Goal: Task Accomplishment & Management: Use online tool/utility

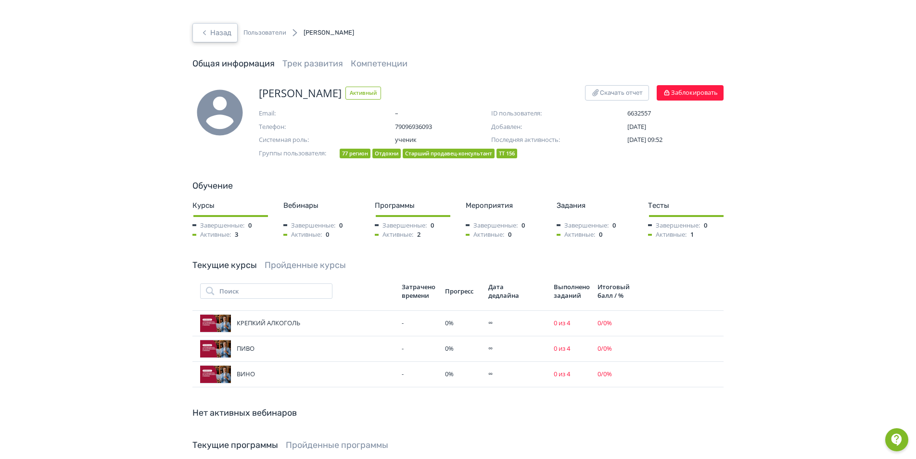
click at [222, 36] on button "Назад" at bounding box center [214, 32] width 45 height 19
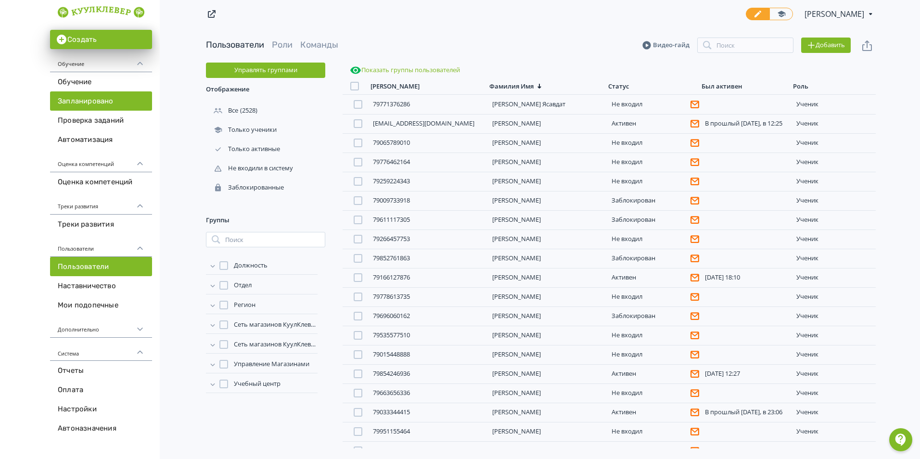
click at [92, 97] on link "Запланировано" at bounding box center [101, 100] width 102 height 19
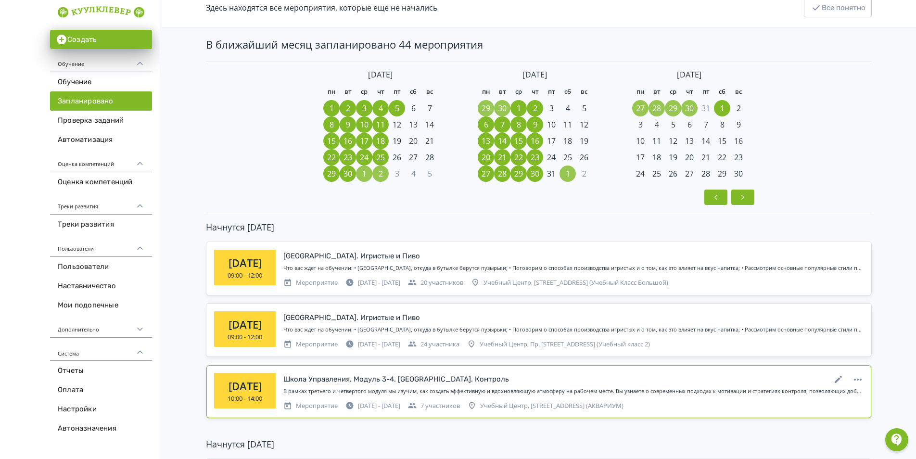
scroll to position [144, 0]
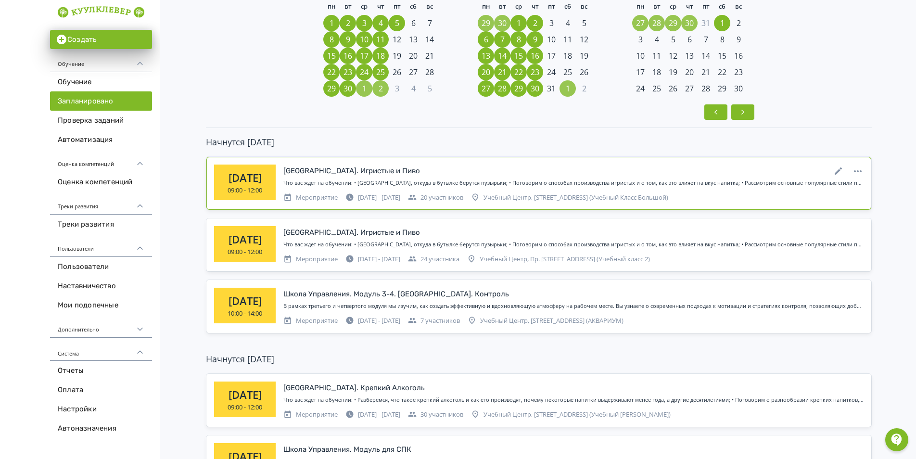
click at [328, 173] on div "[GEOGRAPHIC_DATA]. Игристые и Пиво" at bounding box center [351, 171] width 137 height 11
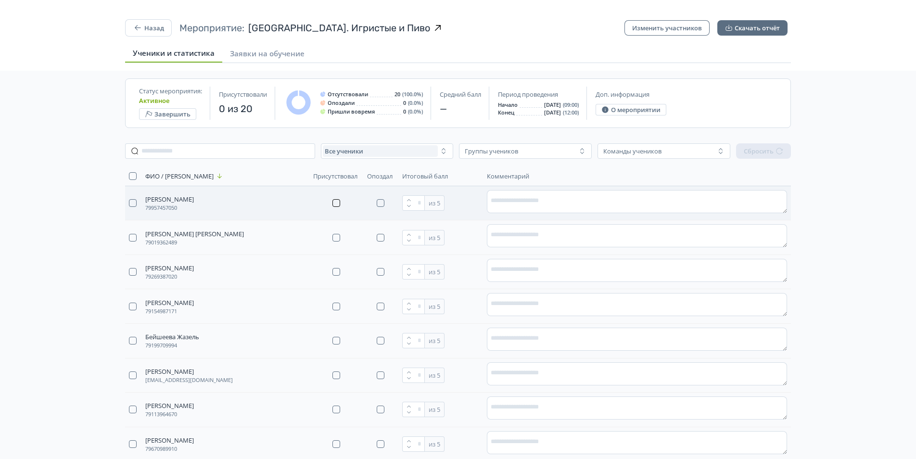
click at [333, 204] on button "button" at bounding box center [337, 203] width 8 height 8
click at [513, 201] on textarea at bounding box center [637, 201] width 300 height 23
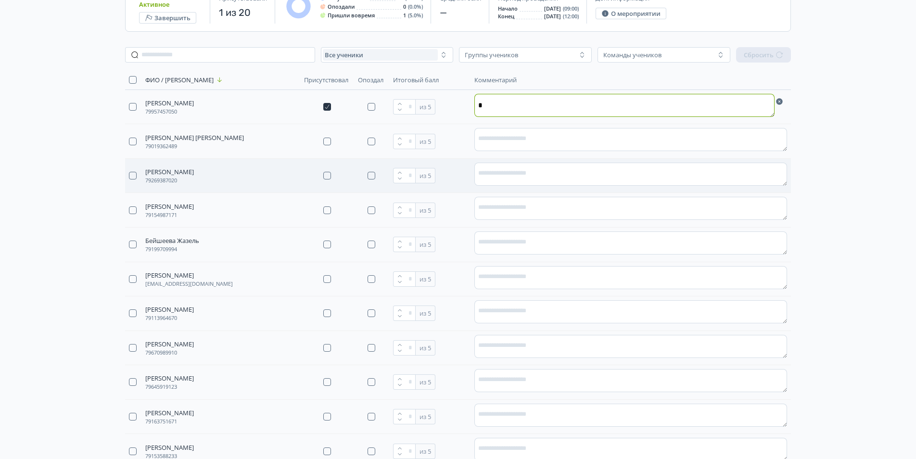
scroll to position [144, 0]
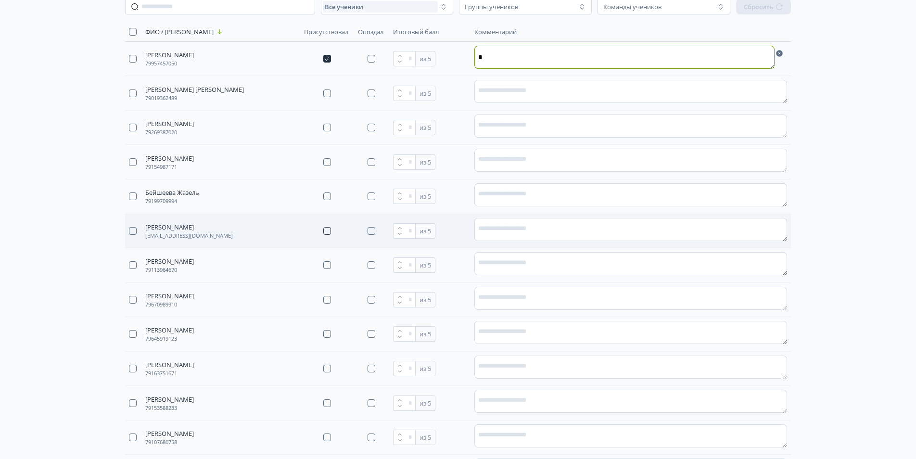
type textarea "*"
click at [331, 232] on button "button" at bounding box center [327, 231] width 8 height 8
click at [514, 231] on textarea at bounding box center [630, 229] width 313 height 23
type textarea "*"
click at [331, 262] on button "button" at bounding box center [327, 265] width 8 height 8
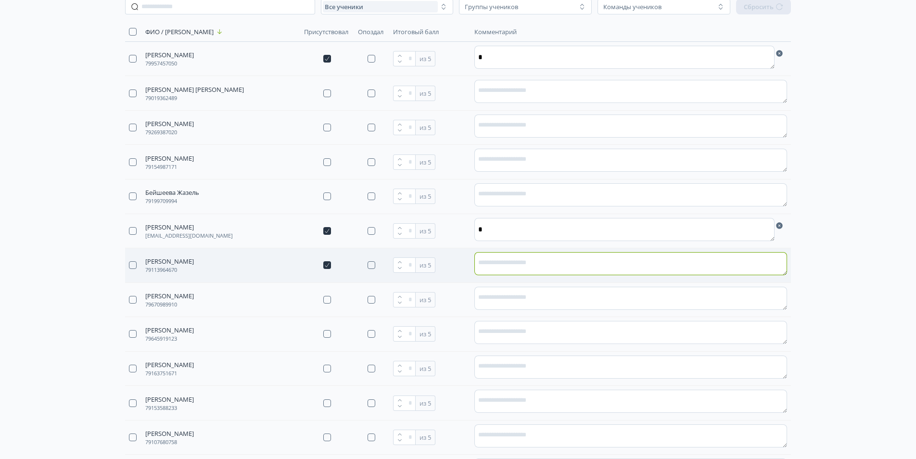
click at [502, 267] on textarea at bounding box center [630, 263] width 313 height 23
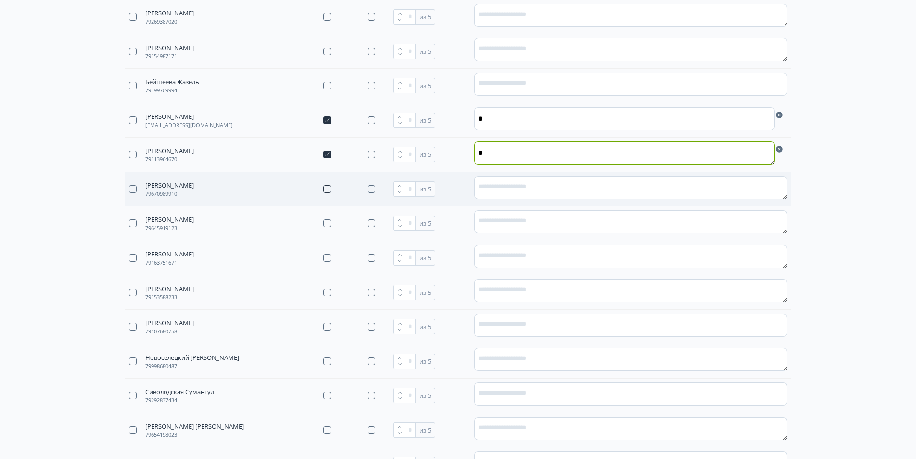
scroll to position [289, 0]
type textarea "*"
click at [331, 225] on button "button" at bounding box center [327, 224] width 8 height 8
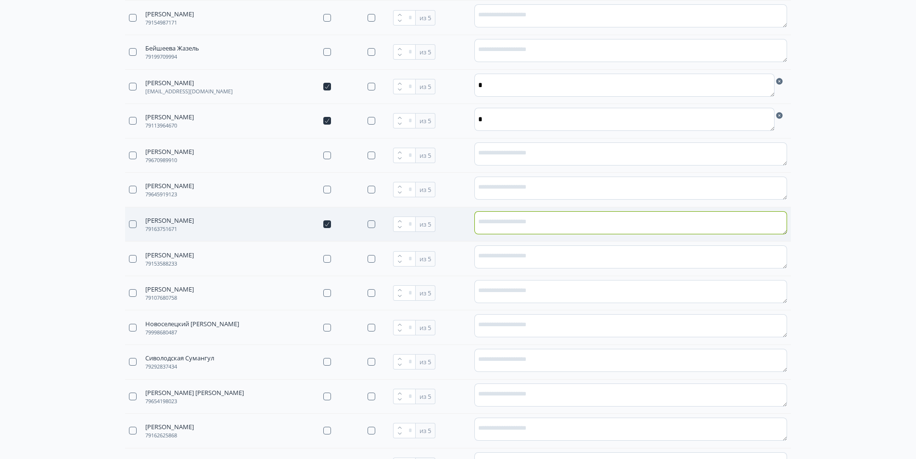
click at [551, 227] on textarea at bounding box center [630, 222] width 313 height 23
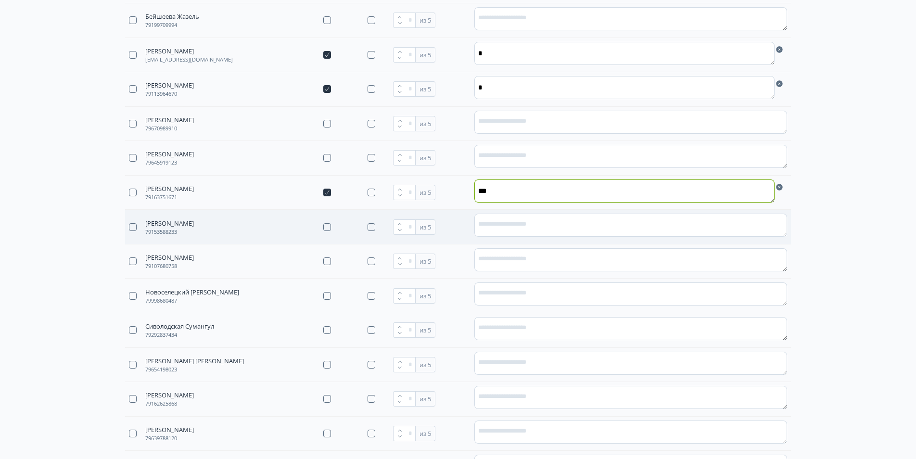
scroll to position [337, 0]
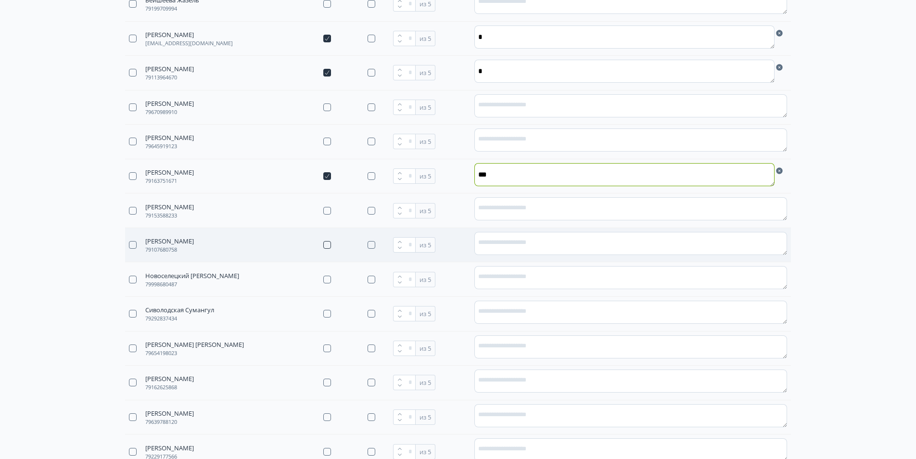
type textarea "***"
click at [331, 244] on button "button" at bounding box center [327, 245] width 8 height 8
click at [532, 247] on textarea at bounding box center [630, 243] width 313 height 23
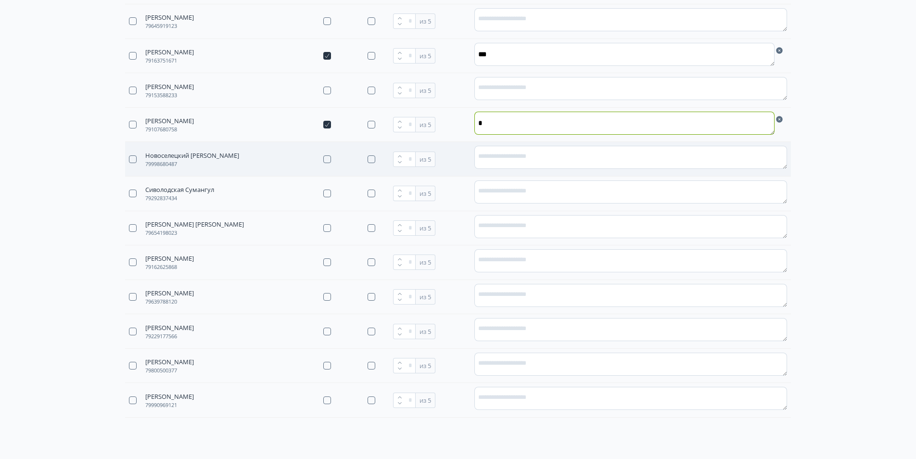
scroll to position [481, 0]
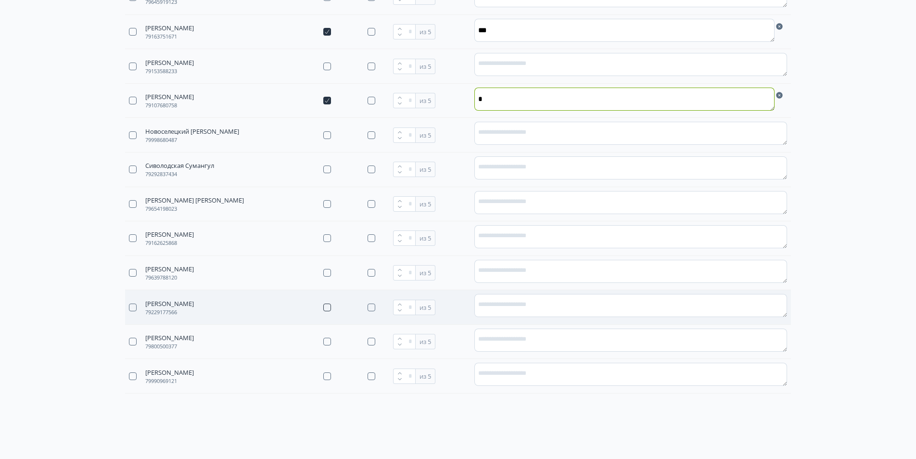
type textarea "*"
click at [331, 308] on button "button" at bounding box center [327, 308] width 8 height 8
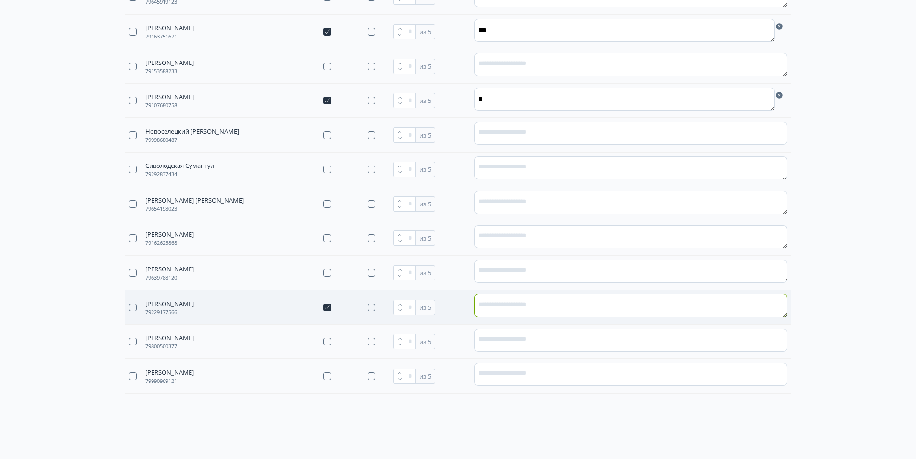
click at [493, 295] on textarea at bounding box center [630, 305] width 313 height 23
type textarea "*"
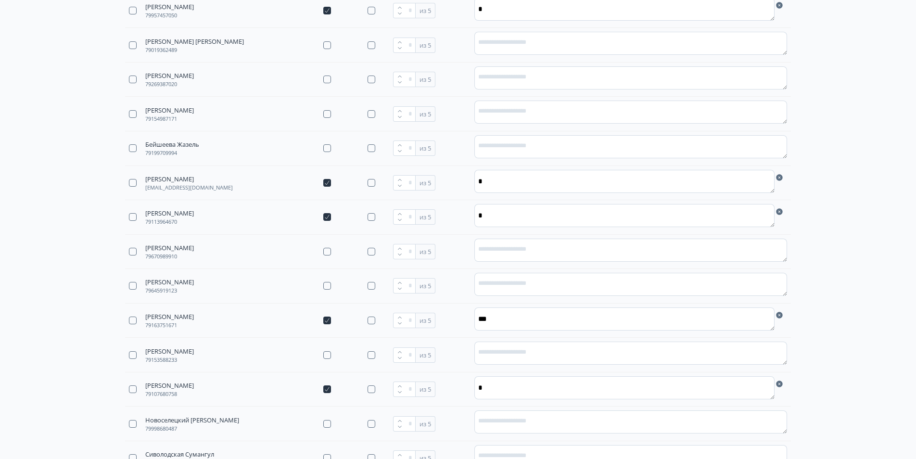
scroll to position [0, 0]
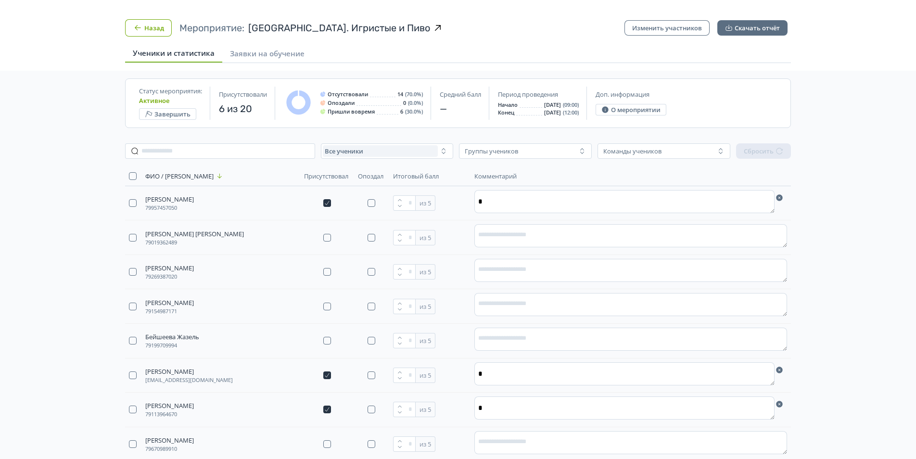
click at [154, 31] on button "Назад" at bounding box center [148, 27] width 47 height 17
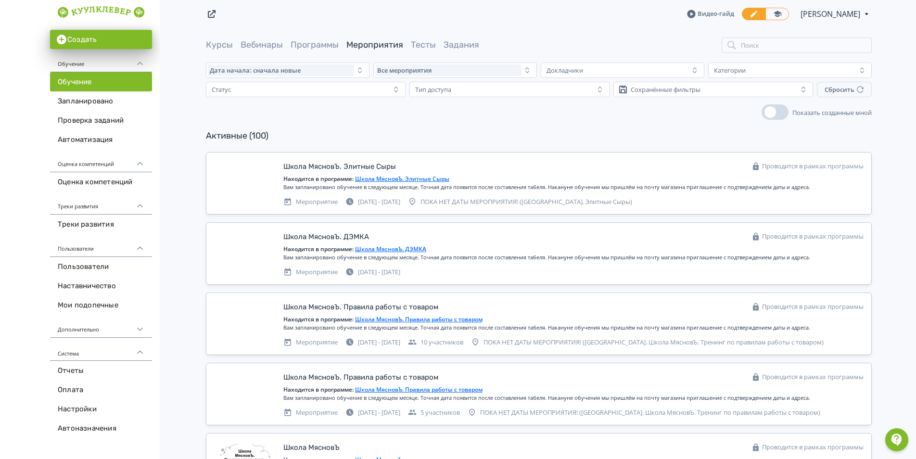
click at [310, 44] on link "Программы" at bounding box center [315, 44] width 48 height 11
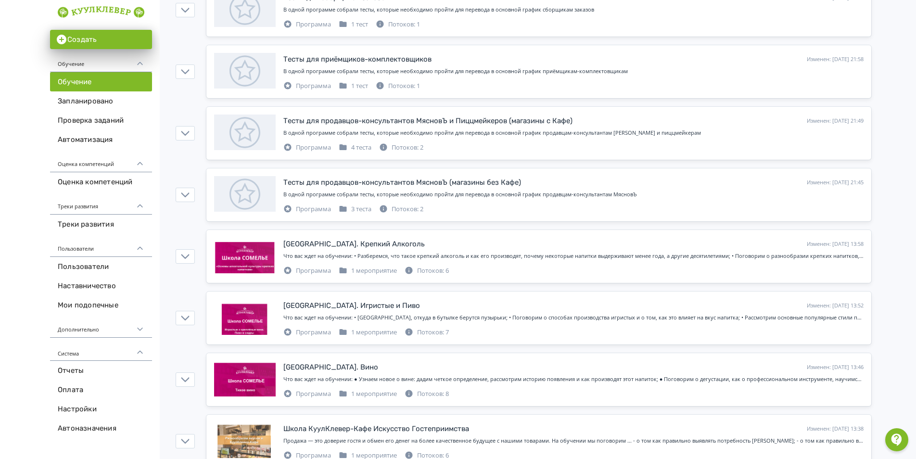
scroll to position [962, 0]
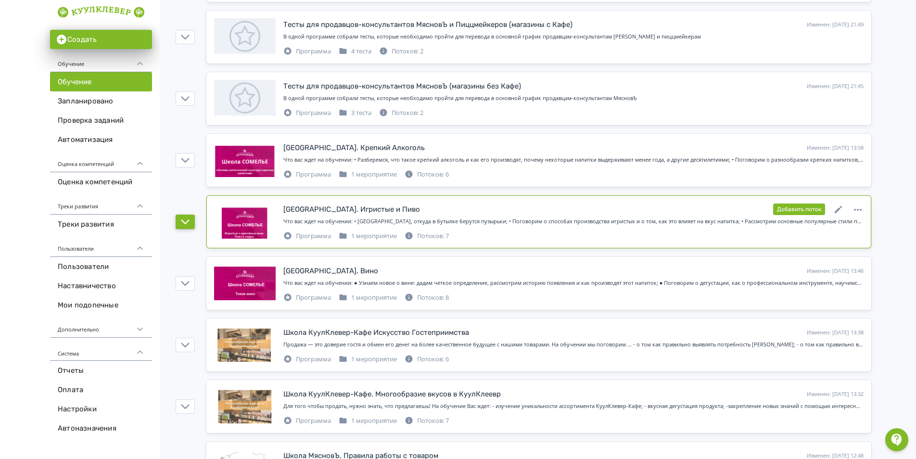
click at [186, 224] on icon "button" at bounding box center [185, 222] width 9 height 9
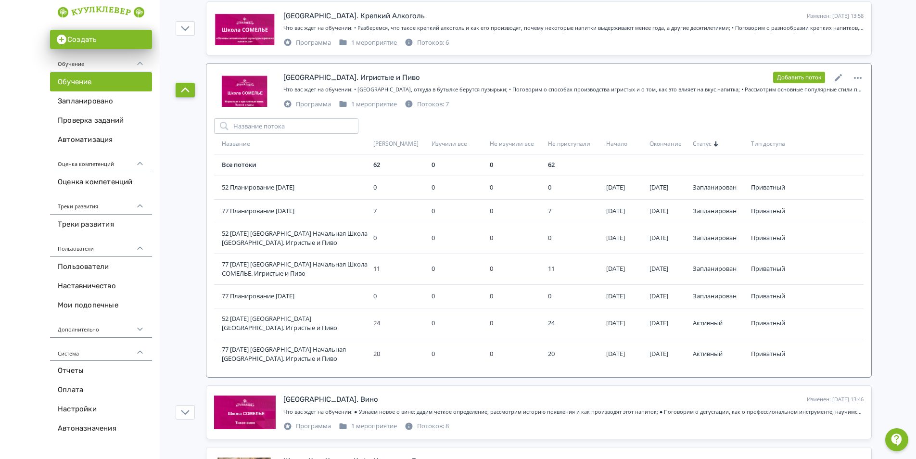
scroll to position [1107, 0]
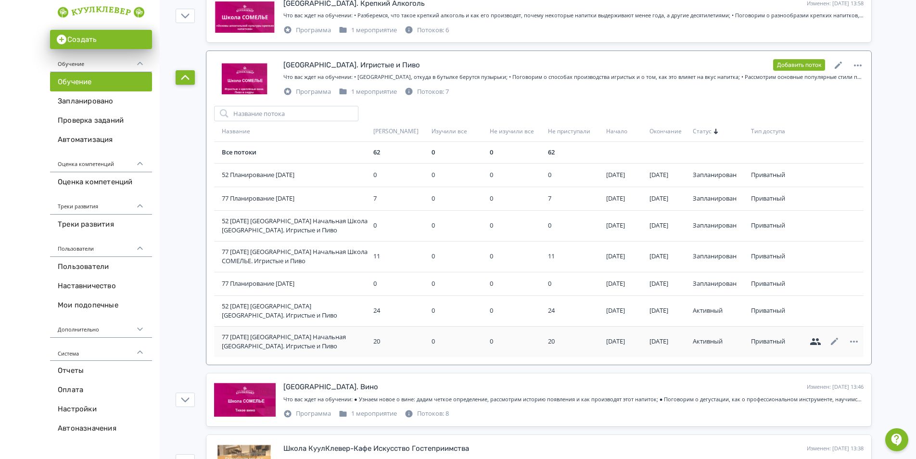
click at [819, 344] on icon at bounding box center [815, 341] width 11 height 7
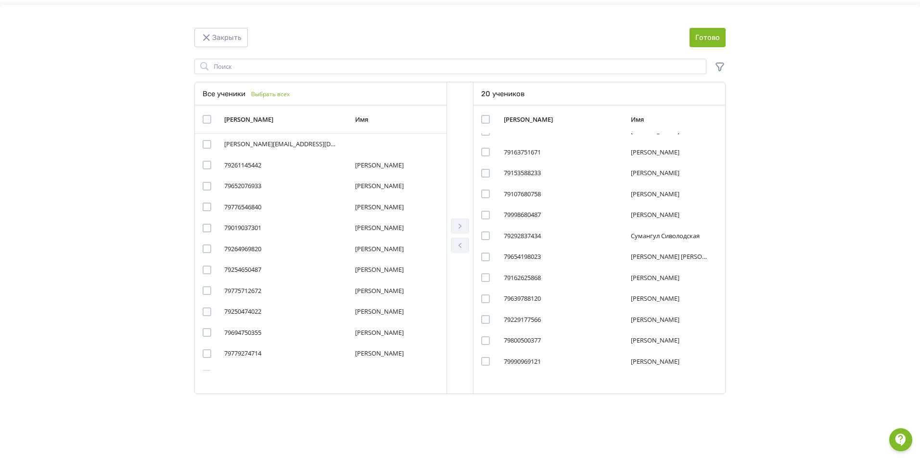
scroll to position [182, 0]
drag, startPoint x: 726, startPoint y: 250, endPoint x: 713, endPoint y: 156, distance: 95.2
click at [713, 156] on div "Поиск Все ученики Выбрать всех [PERSON_NAME] Имя [PERSON_NAME][EMAIL_ADDRESS][D…" at bounding box center [459, 229] width 577 height 341
click at [817, 206] on div "Поиск Все ученики Выбрать всех [PERSON_NAME] Имя [PERSON_NAME][EMAIL_ADDRESS][D…" at bounding box center [459, 229] width 843 height 341
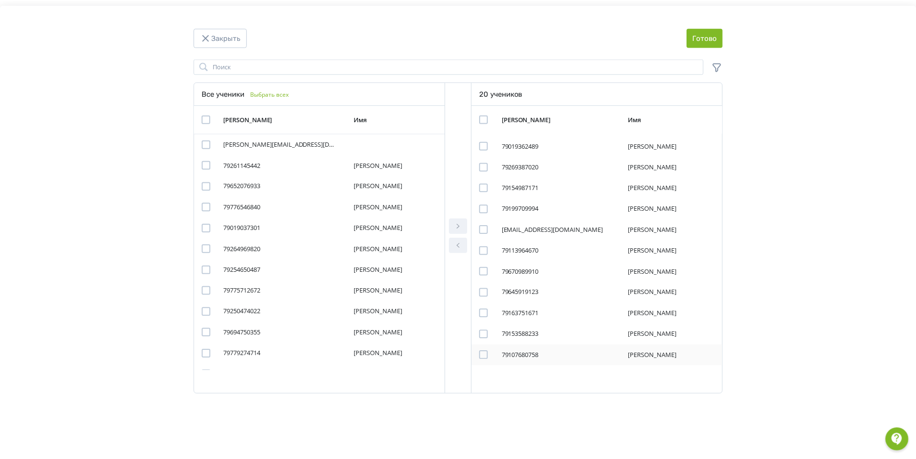
scroll to position [0, 0]
click at [485, 167] on div "Modal" at bounding box center [485, 165] width 9 height 9
click at [231, 35] on button "Закрыть" at bounding box center [220, 37] width 53 height 19
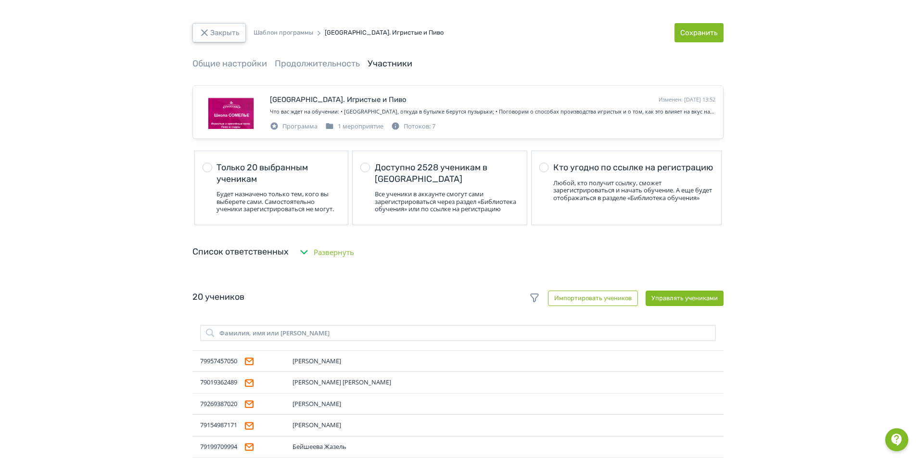
click at [222, 34] on button "Закрыть" at bounding box center [218, 32] width 53 height 19
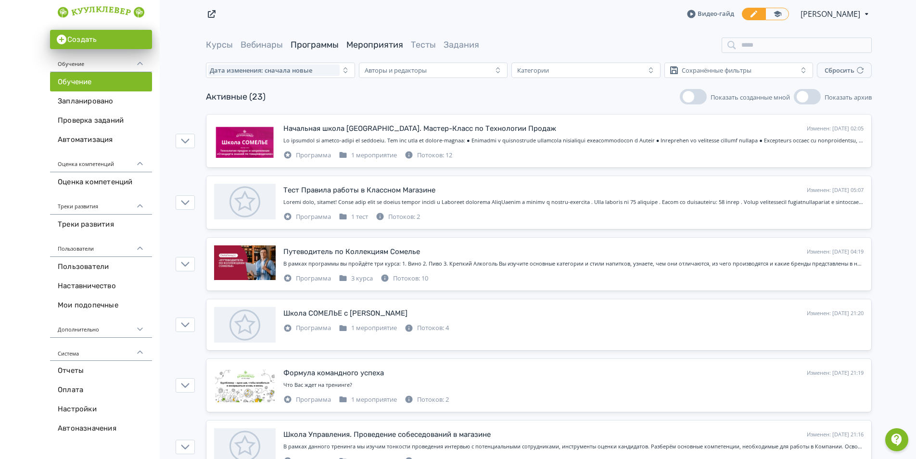
click at [371, 44] on link "Мероприятия" at bounding box center [374, 44] width 57 height 11
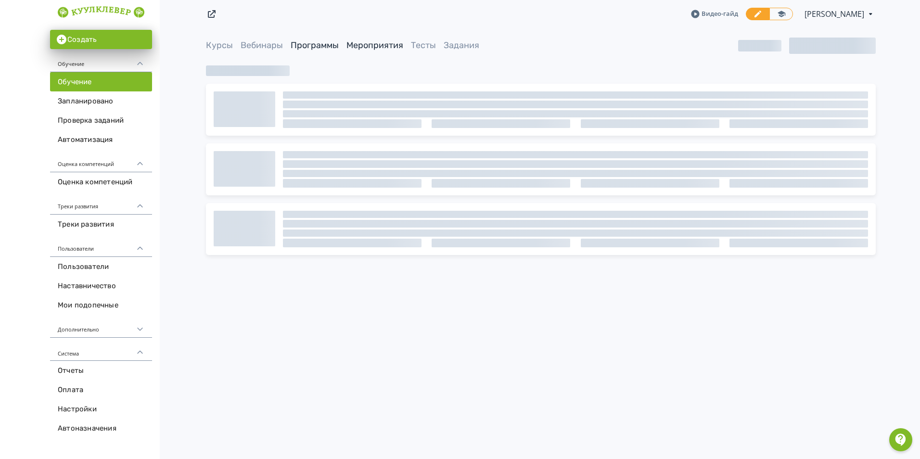
click at [318, 41] on link "Программы" at bounding box center [315, 45] width 48 height 11
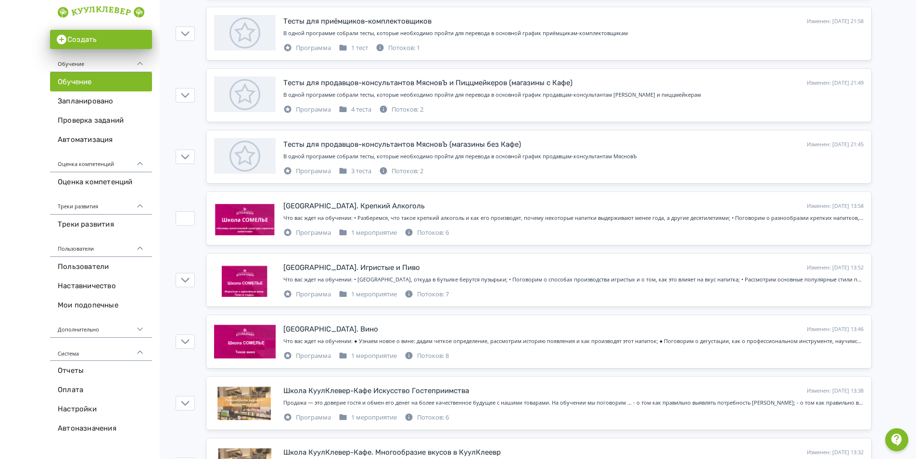
scroll to position [962, 0]
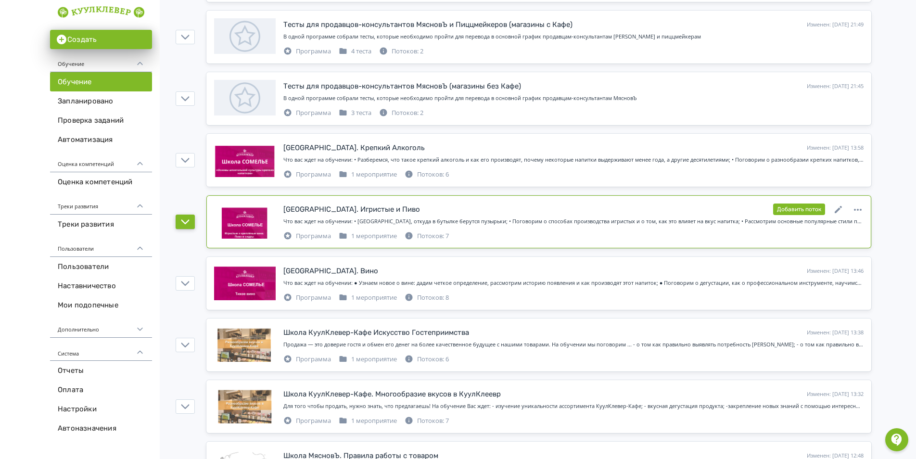
click at [181, 219] on icon "button" at bounding box center [185, 222] width 9 height 9
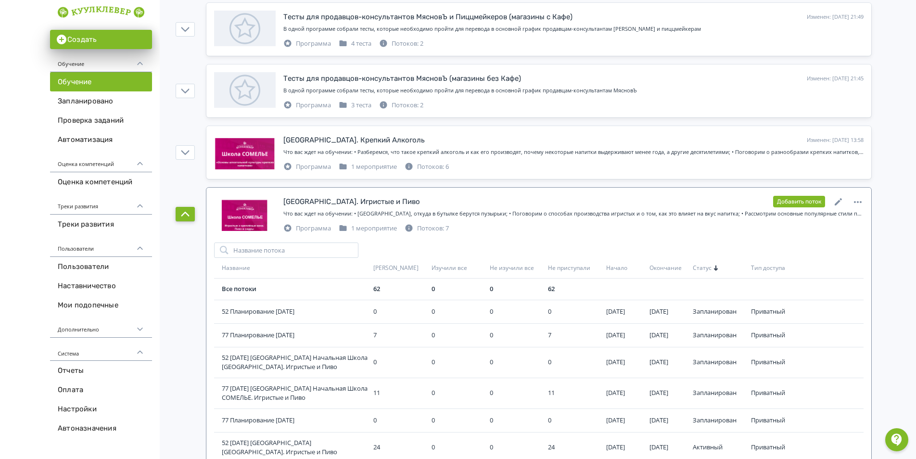
scroll to position [1155, 0]
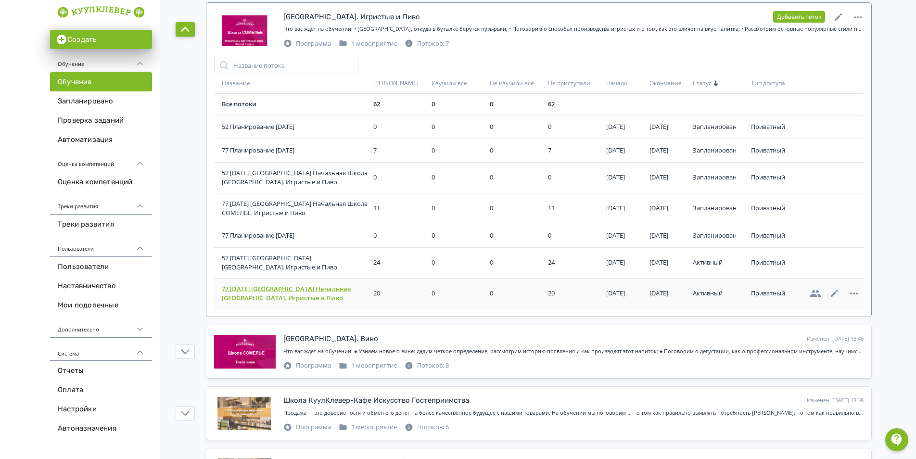
click at [285, 289] on span "77 [DATE] [GEOGRAPHIC_DATA] Начальная [GEOGRAPHIC_DATA]. Игристые и Пиво" at bounding box center [296, 293] width 148 height 19
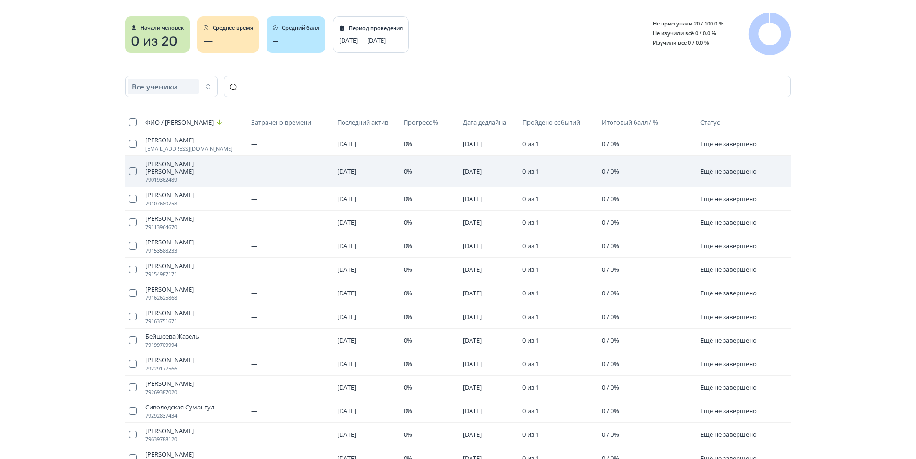
scroll to position [144, 0]
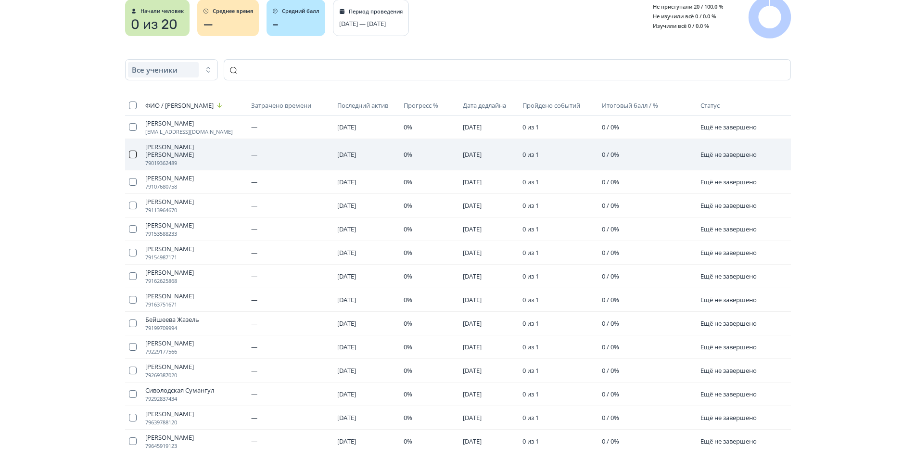
click at [133, 151] on button "button" at bounding box center [133, 155] width 8 height 8
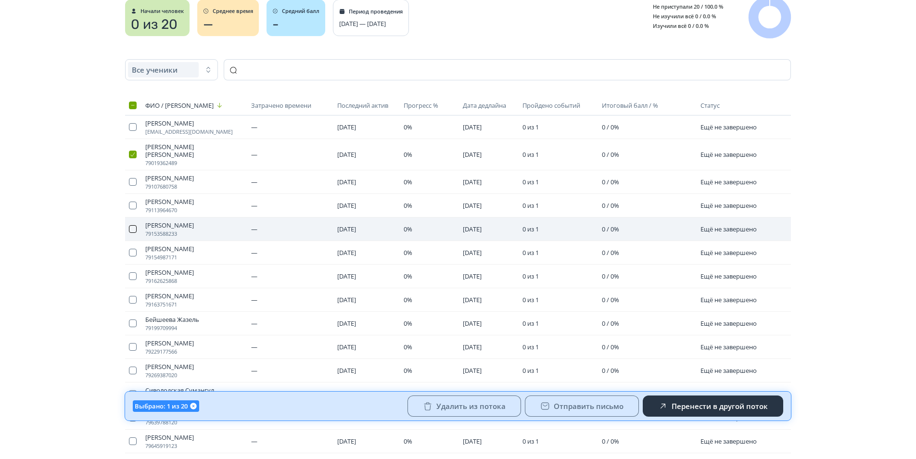
click at [131, 225] on button "button" at bounding box center [133, 229] width 8 height 8
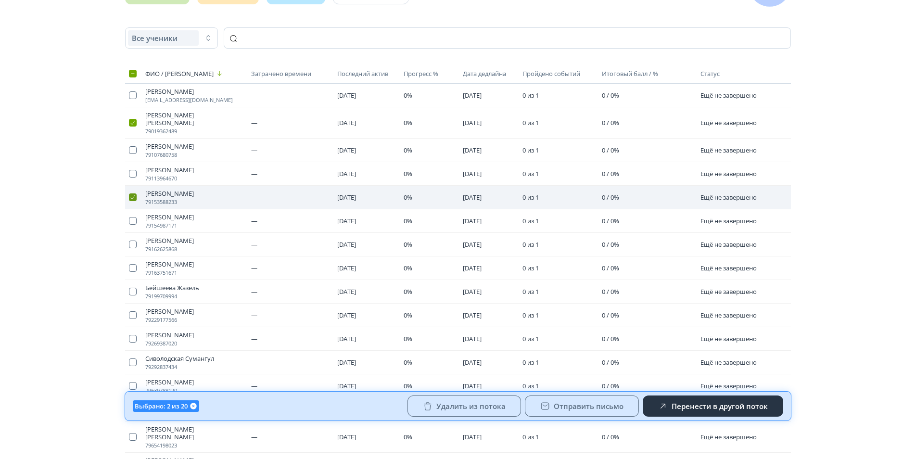
scroll to position [192, 0]
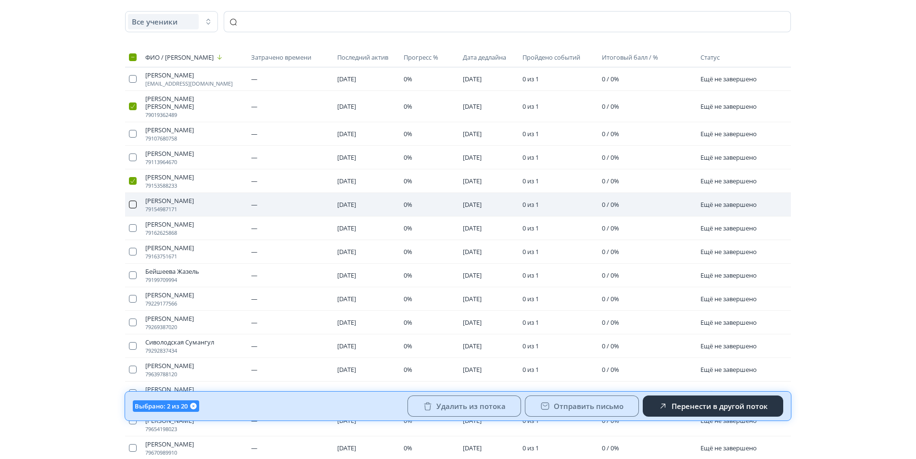
click at [131, 201] on button "button" at bounding box center [133, 205] width 8 height 8
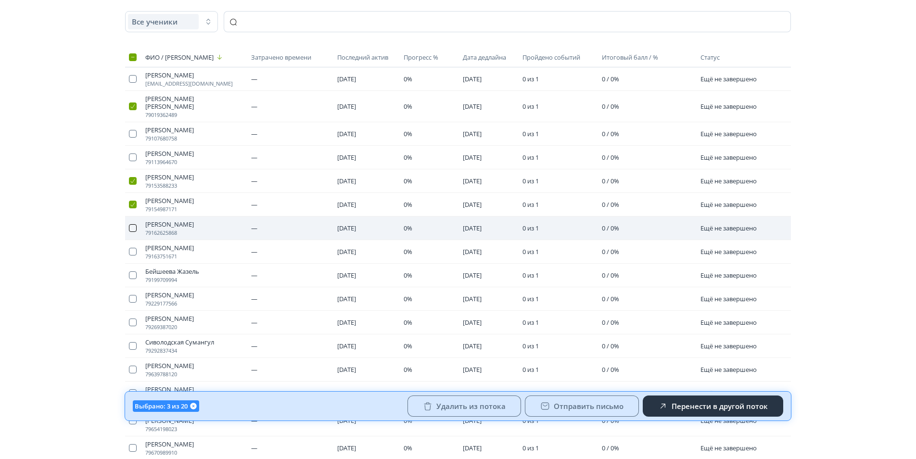
click at [132, 224] on button "button" at bounding box center [133, 228] width 8 height 8
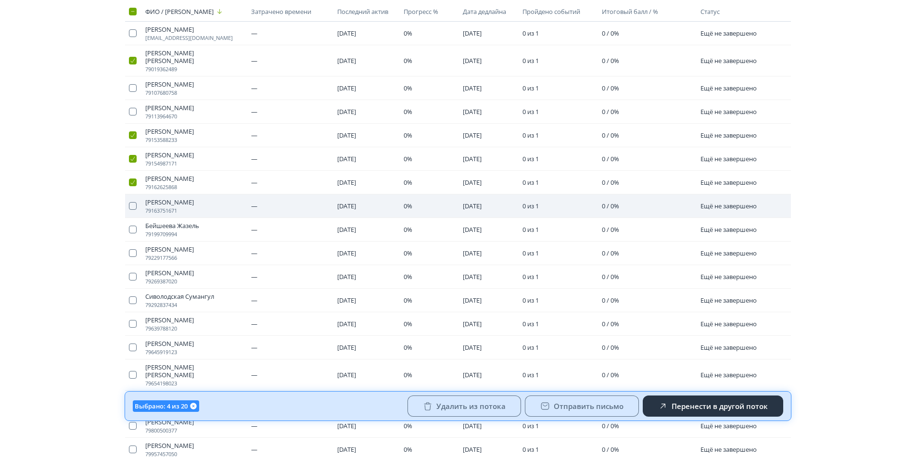
scroll to position [241, 0]
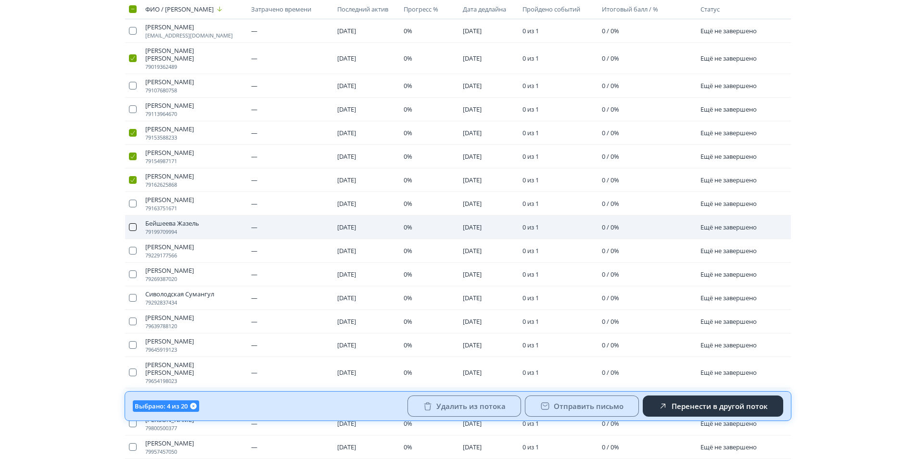
click at [131, 223] on button "button" at bounding box center [133, 227] width 8 height 8
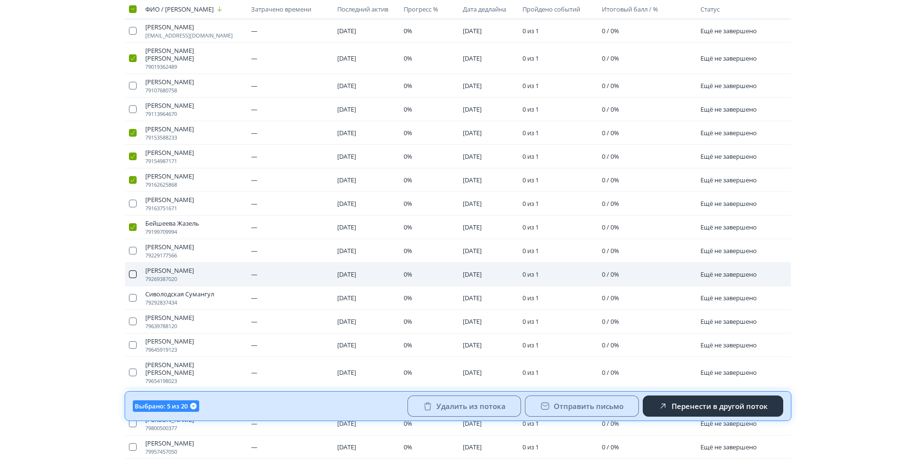
click at [134, 270] on button "button" at bounding box center [133, 274] width 8 height 8
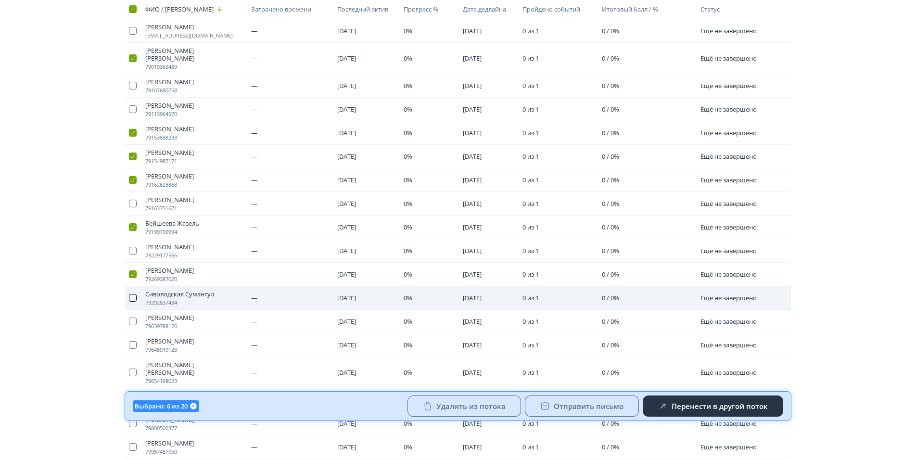
click at [134, 294] on button "button" at bounding box center [133, 298] width 8 height 8
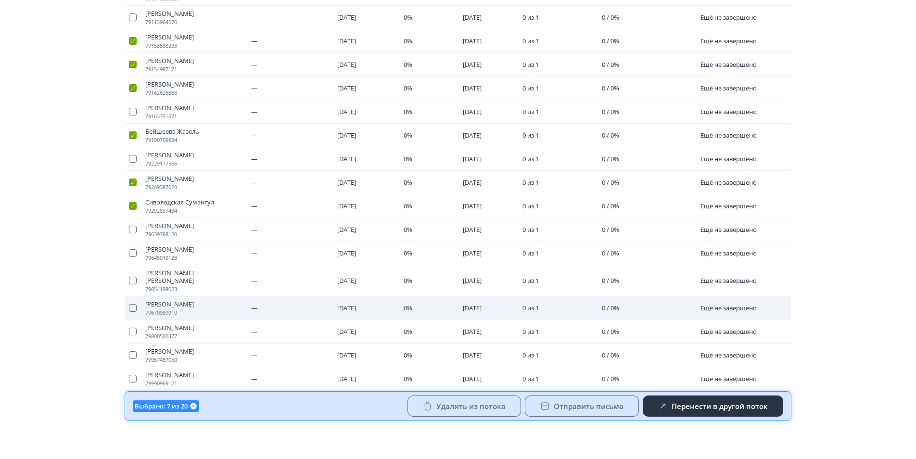
scroll to position [337, 0]
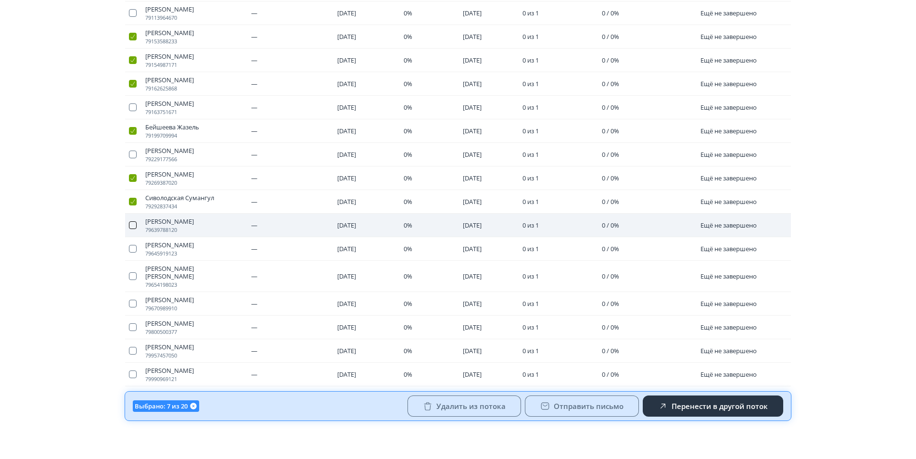
click at [131, 221] on button "button" at bounding box center [133, 225] width 8 height 8
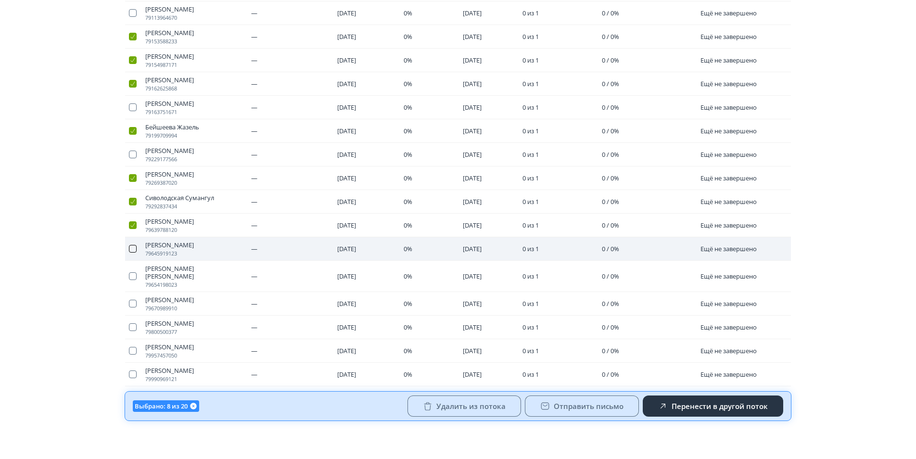
click at [134, 245] on button "button" at bounding box center [133, 249] width 8 height 8
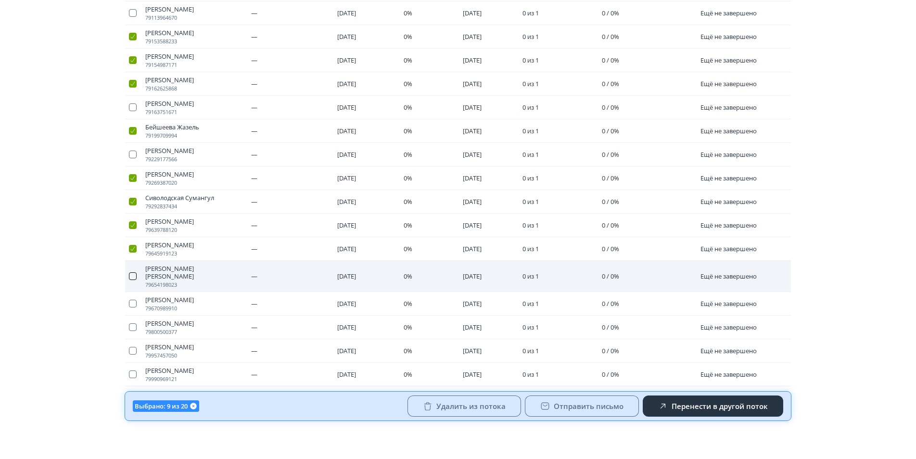
click at [131, 272] on button "button" at bounding box center [133, 276] width 8 height 8
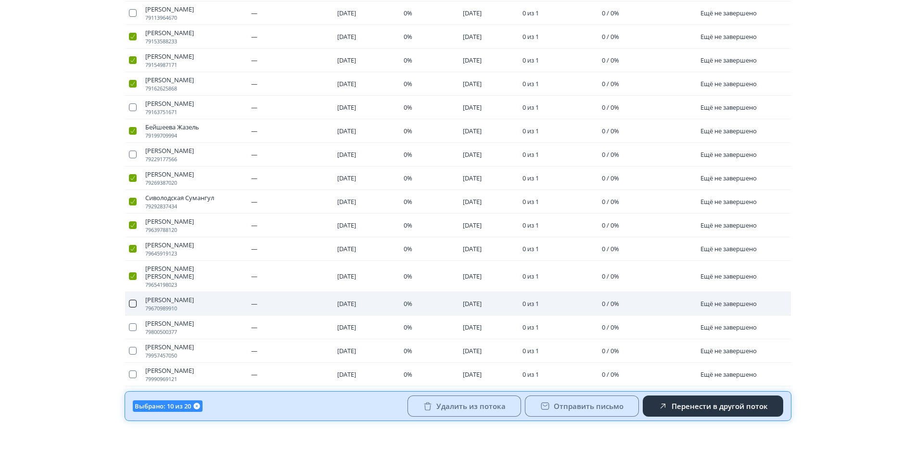
click at [135, 300] on button "button" at bounding box center [133, 304] width 8 height 8
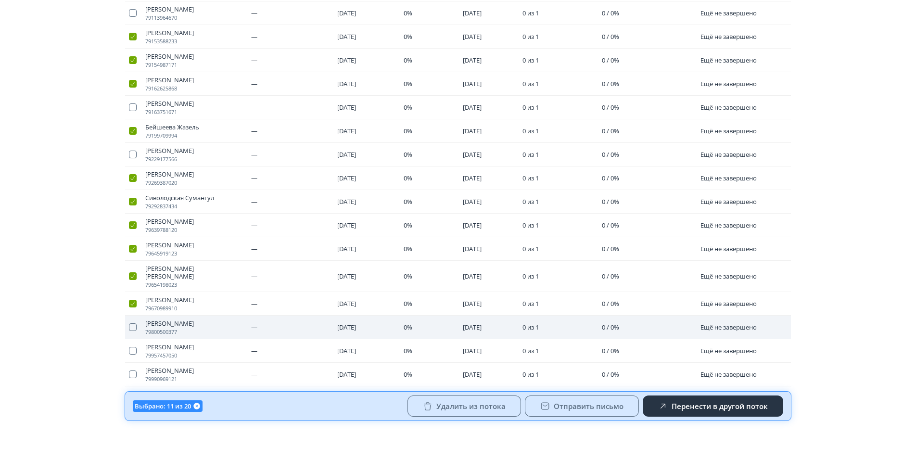
click at [135, 316] on td at bounding box center [133, 328] width 16 height 24
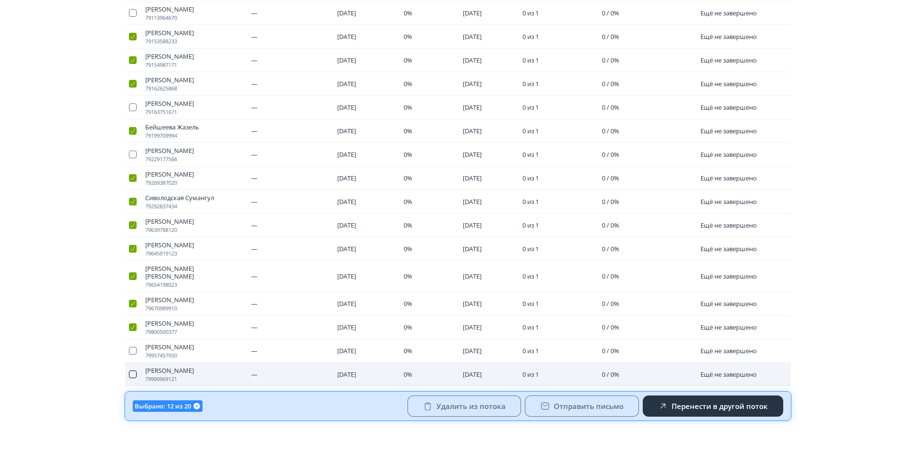
click at [133, 371] on button "button" at bounding box center [133, 375] width 8 height 8
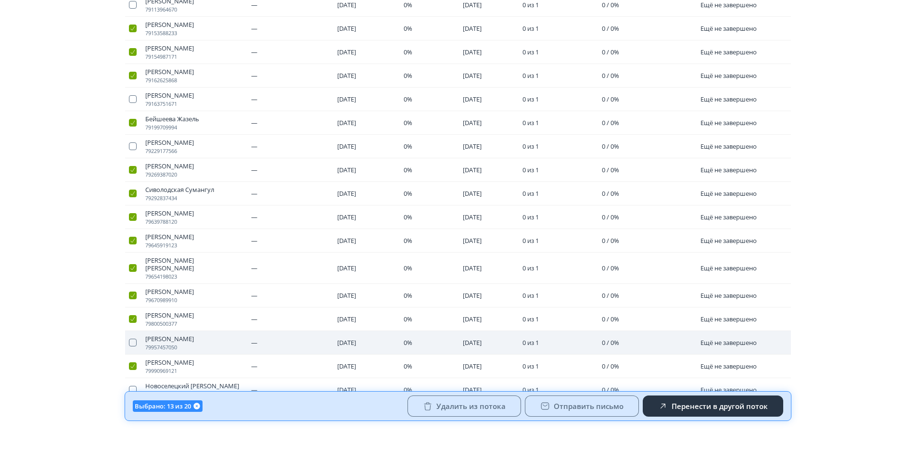
scroll to position [349, 0]
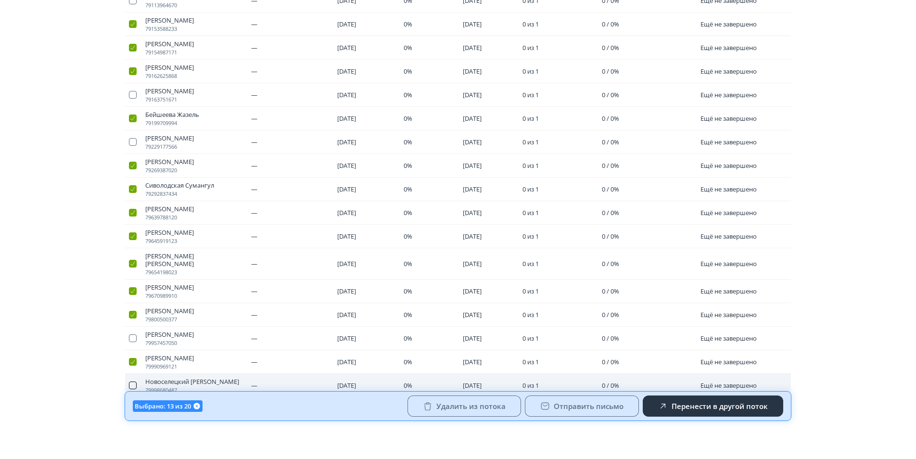
click at [136, 382] on button "button" at bounding box center [133, 386] width 8 height 8
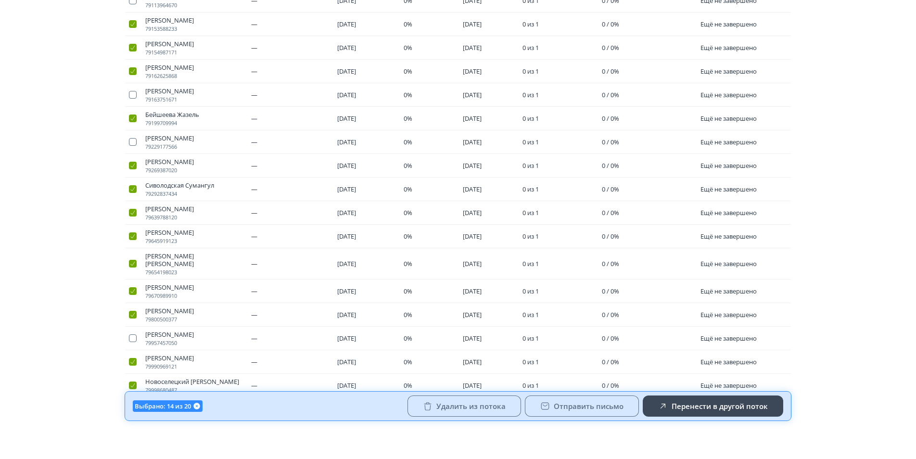
click at [697, 413] on button "Перенести в другой поток" at bounding box center [713, 406] width 141 height 21
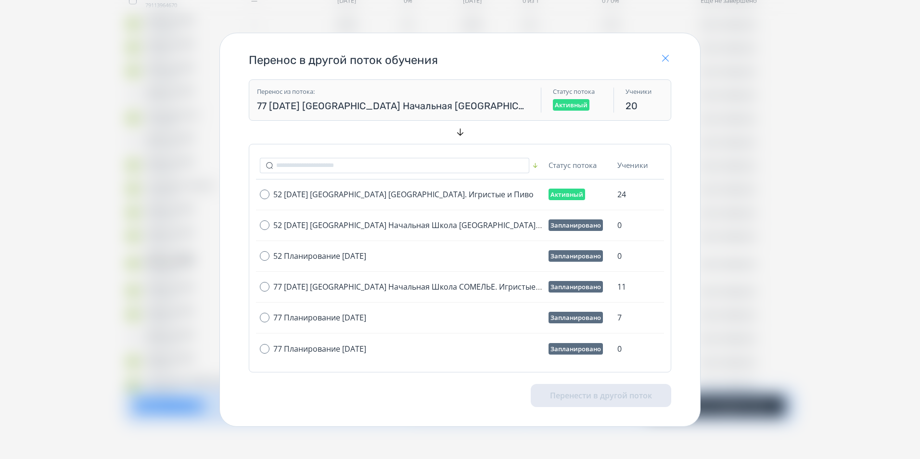
click at [670, 57] on icon "button" at bounding box center [666, 58] width 12 height 12
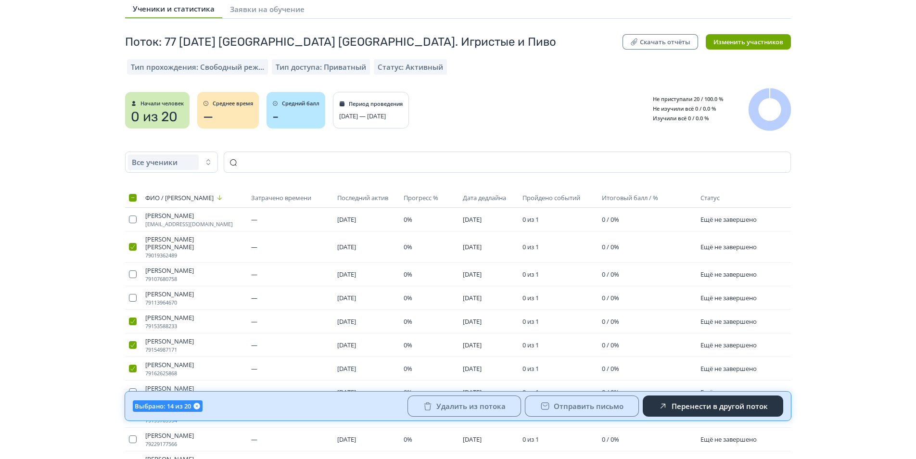
scroll to position [0, 0]
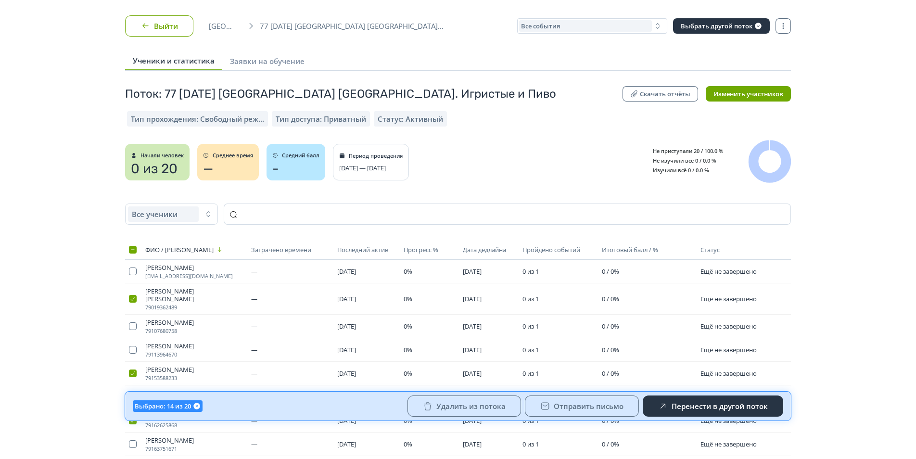
click at [152, 26] on button "Выйти" at bounding box center [159, 25] width 68 height 21
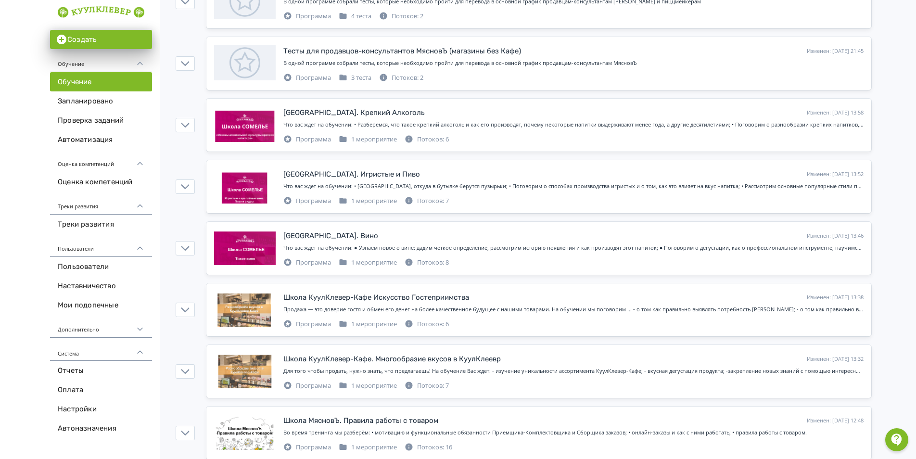
scroll to position [1059, 0]
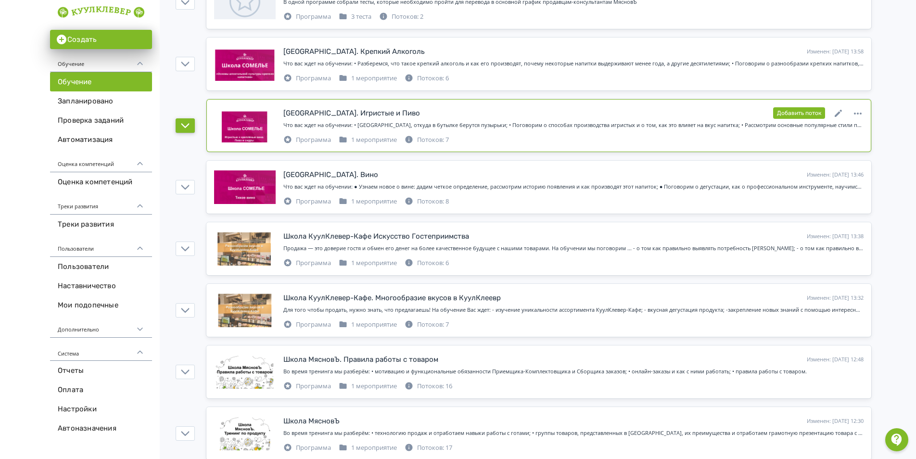
click at [185, 123] on icon "button" at bounding box center [185, 125] width 9 height 9
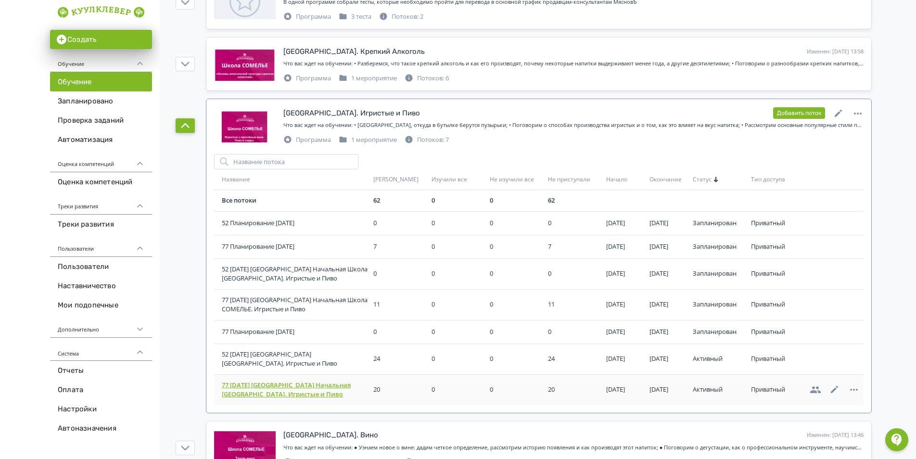
click at [274, 384] on span "77 [DATE] [GEOGRAPHIC_DATA] Начальная [GEOGRAPHIC_DATA]. Игристые и Пиво" at bounding box center [296, 390] width 148 height 19
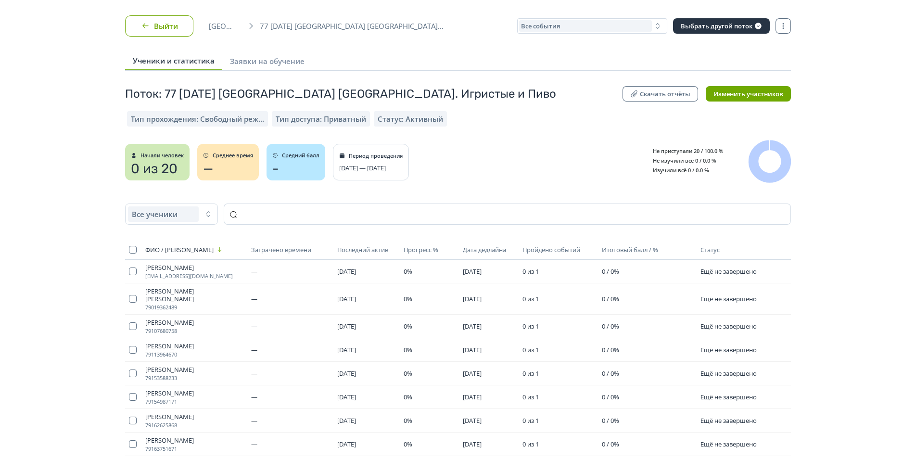
click at [163, 21] on button "Выйти" at bounding box center [159, 25] width 68 height 21
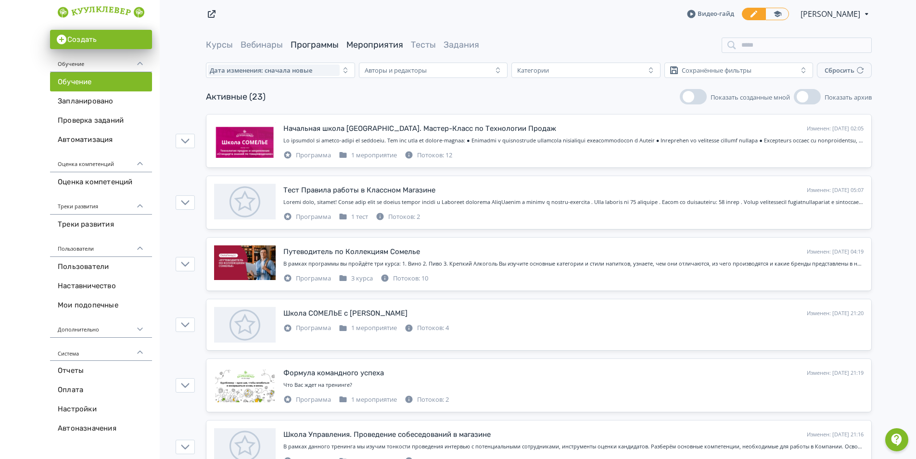
click at [359, 42] on link "Мероприятия" at bounding box center [374, 44] width 57 height 11
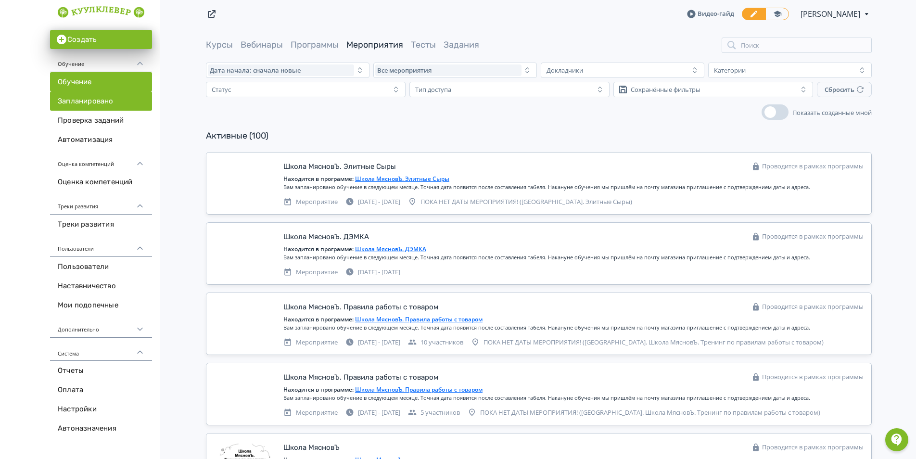
click at [95, 110] on link "Запланировано" at bounding box center [101, 100] width 102 height 19
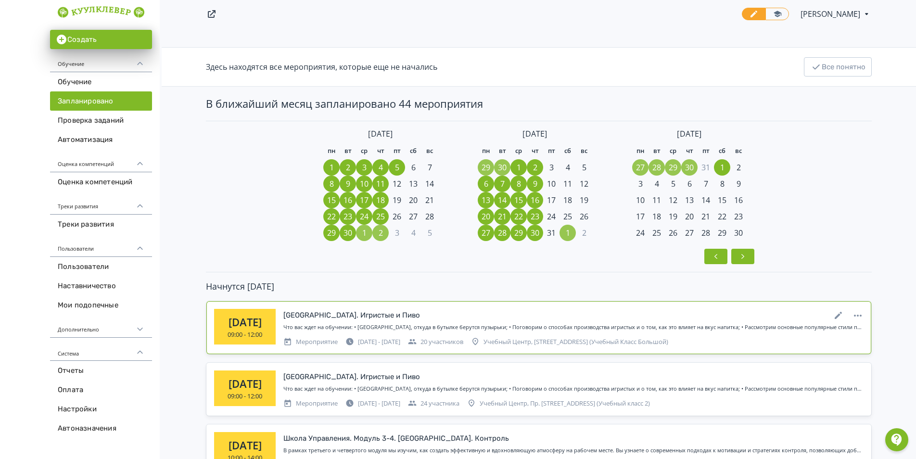
click at [340, 317] on div "[GEOGRAPHIC_DATA]. Игристые и Пиво" at bounding box center [351, 315] width 137 height 11
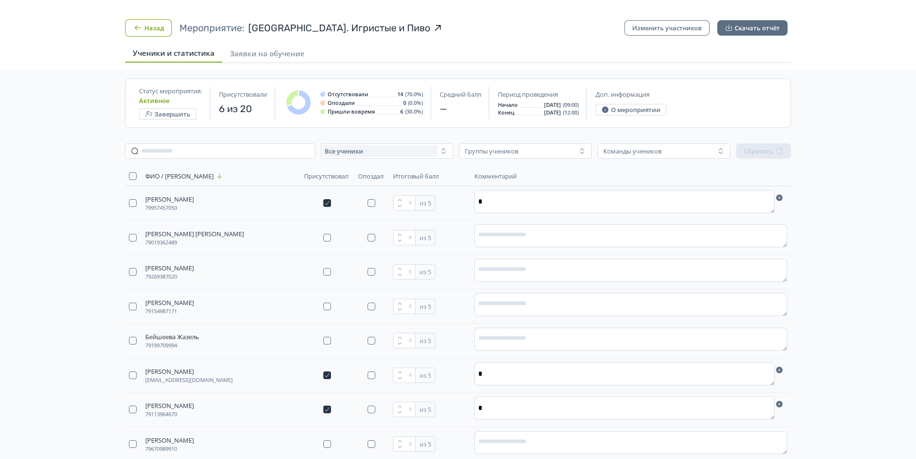
click at [151, 29] on button "Назад" at bounding box center [148, 27] width 47 height 17
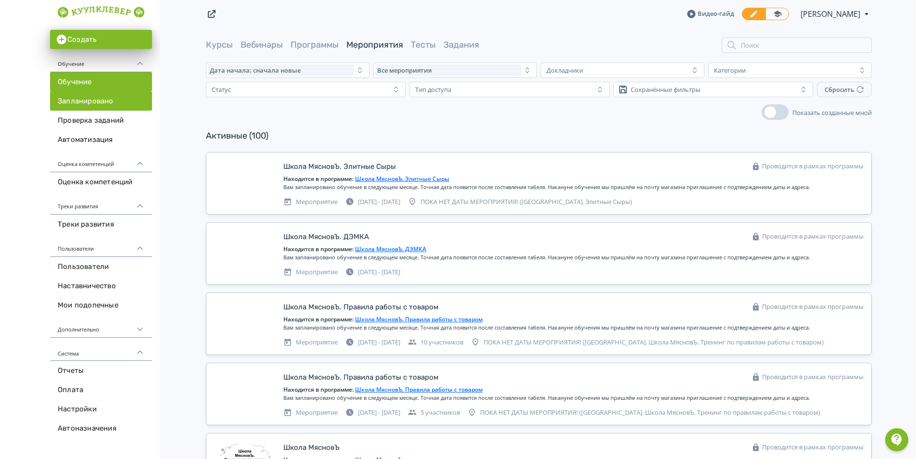
click at [101, 109] on link "Запланировано" at bounding box center [101, 100] width 102 height 19
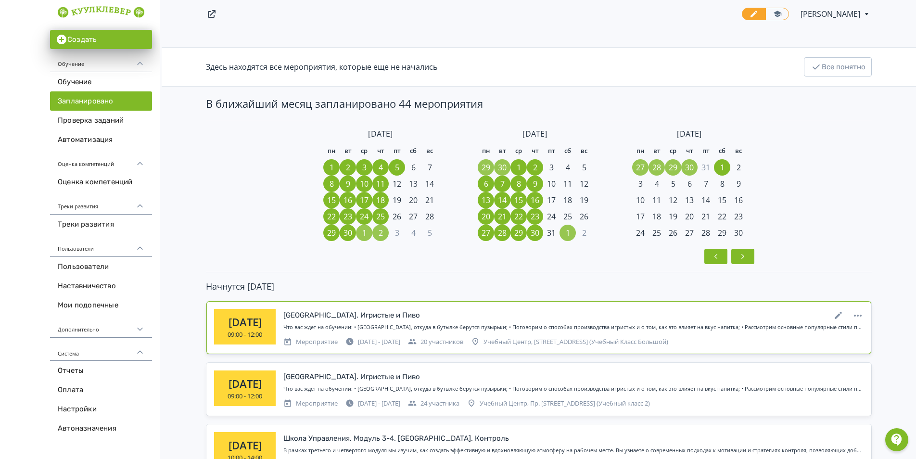
click at [329, 313] on div "[GEOGRAPHIC_DATA]. Игристые и Пиво" at bounding box center [351, 315] width 137 height 11
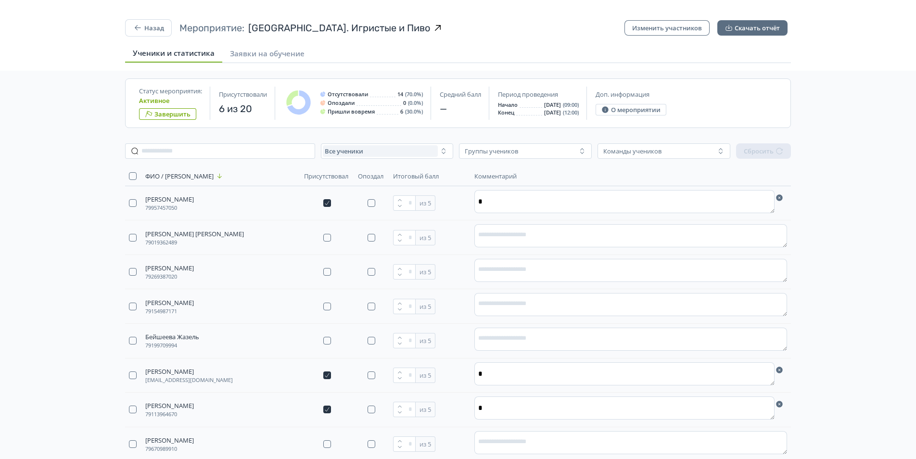
click at [182, 113] on button "Завершить" at bounding box center [167, 114] width 57 height 12
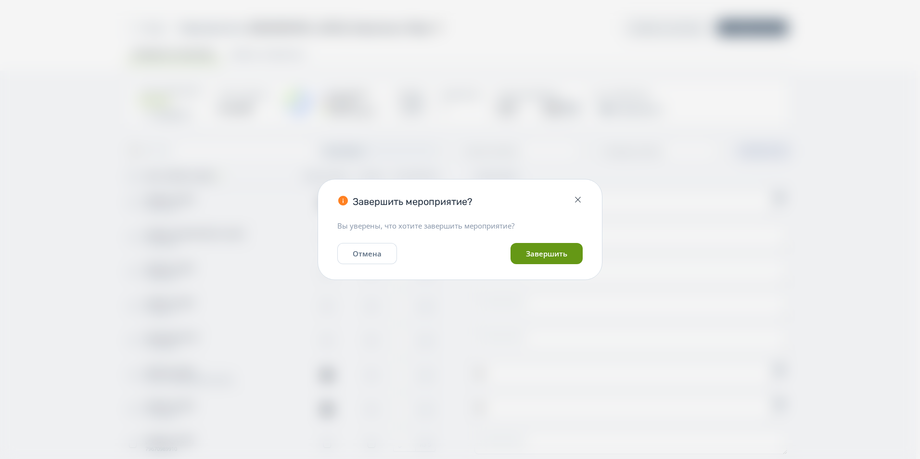
click at [559, 258] on button "Завершить" at bounding box center [547, 253] width 72 height 21
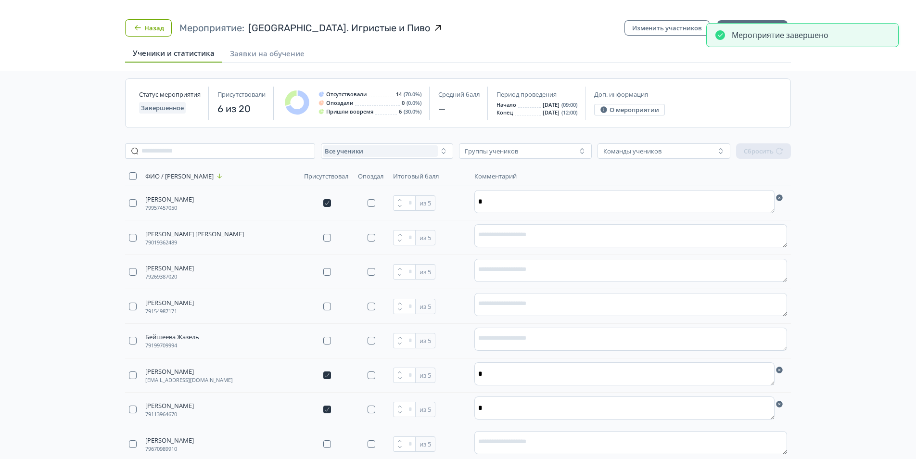
click at [152, 32] on button "Назад" at bounding box center [148, 27] width 47 height 17
